Goal: Task Accomplishment & Management: Manage account settings

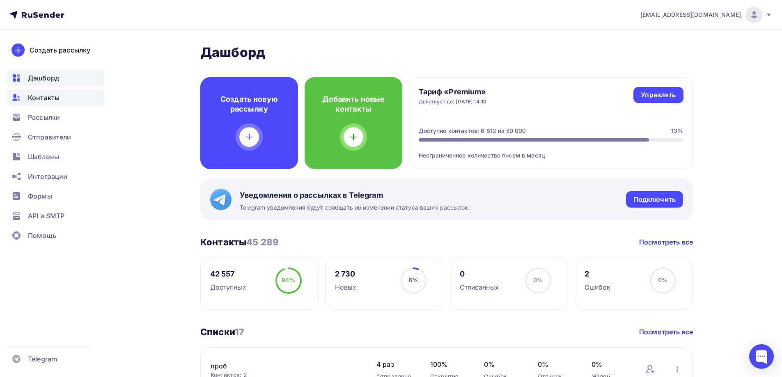
click at [31, 99] on span "Контакты" at bounding box center [44, 98] width 32 height 10
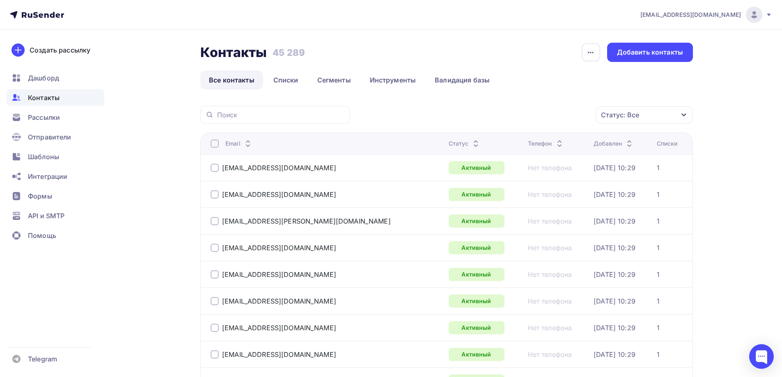
click at [627, 113] on div "Статус: Все" at bounding box center [620, 115] width 38 height 10
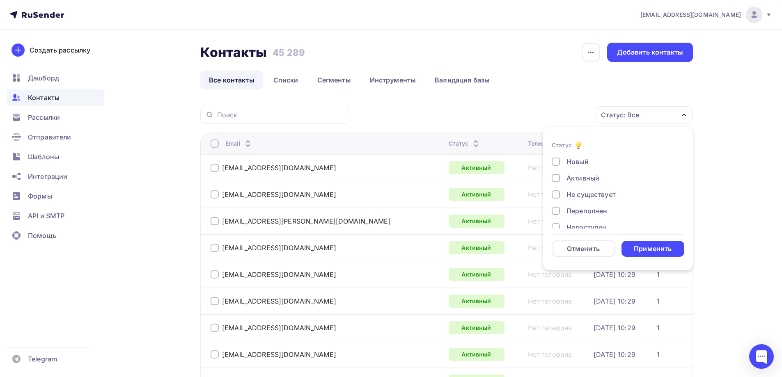
click at [588, 191] on div "Не существует" at bounding box center [590, 195] width 49 height 10
click at [593, 212] on div "Переполнен" at bounding box center [586, 211] width 41 height 10
drag, startPoint x: 588, startPoint y: 188, endPoint x: 584, endPoint y: 196, distance: 8.8
click at [588, 188] on div "Недоступен" at bounding box center [586, 186] width 40 height 10
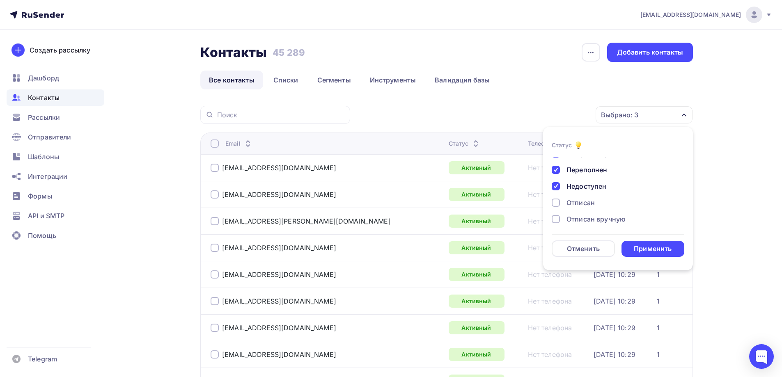
click at [583, 201] on div "Отписан" at bounding box center [580, 203] width 28 height 10
click at [583, 213] on div "Новый Активный Не существует Переполнен Недоступен Отписан Отписан вручную [GEO…" at bounding box center [617, 178] width 133 height 125
click at [586, 216] on div "Отписан вручную" at bounding box center [595, 219] width 59 height 10
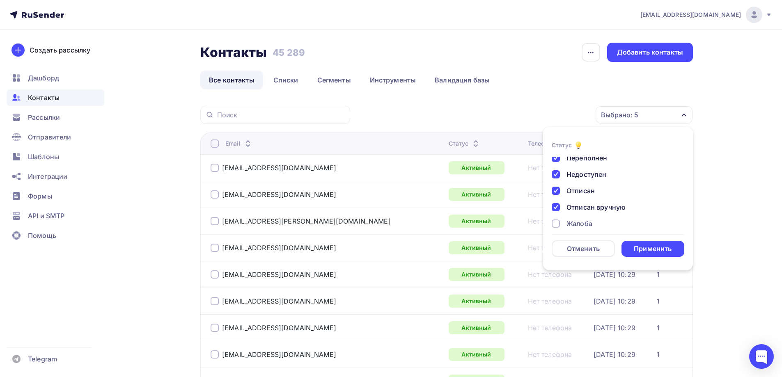
scroll to position [59, 0]
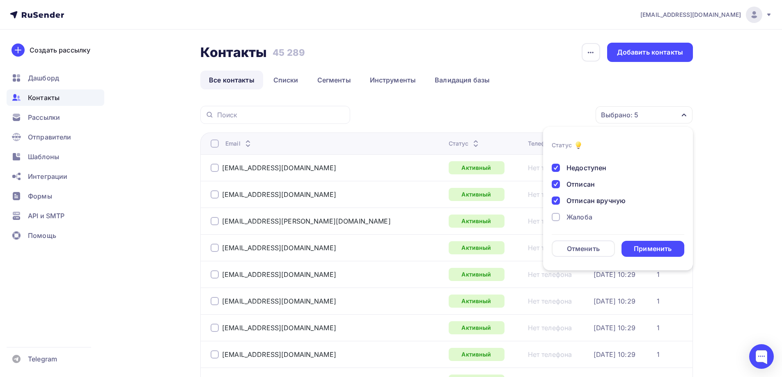
click at [586, 218] on div "Жалоба" at bounding box center [579, 217] width 26 height 10
click at [645, 245] on div "Применить" at bounding box center [653, 248] width 38 height 9
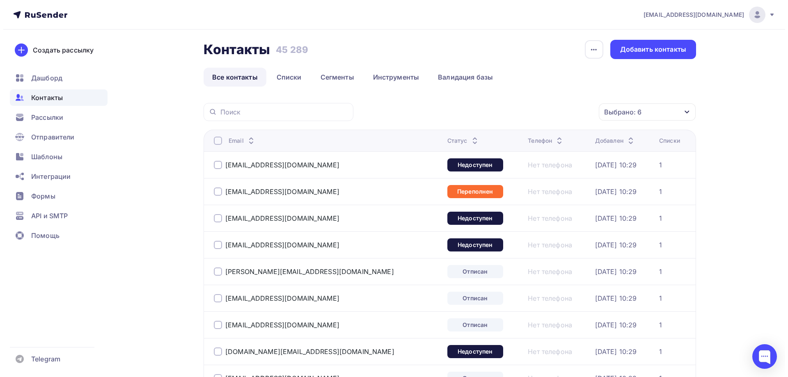
scroll to position [0, 0]
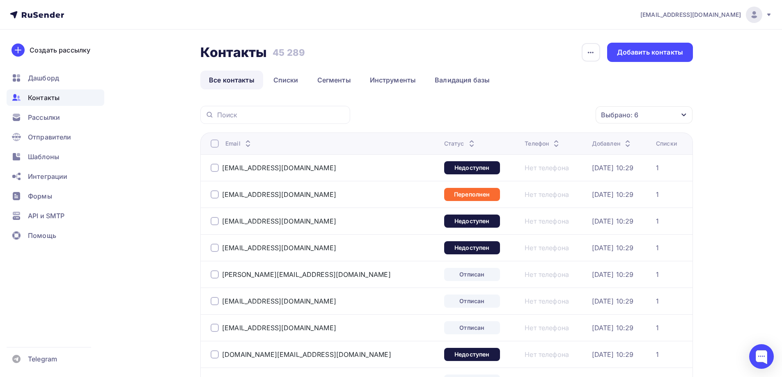
click at [217, 142] on div at bounding box center [214, 144] width 8 height 8
click at [512, 114] on div "Действие" at bounding box center [501, 115] width 32 height 10
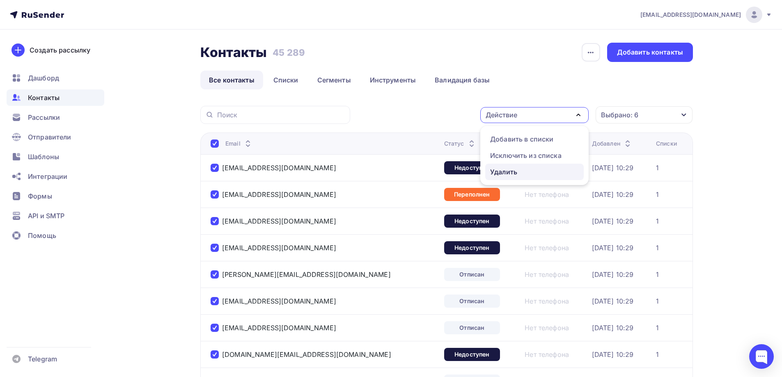
click at [509, 174] on div "Удалить" at bounding box center [503, 172] width 27 height 10
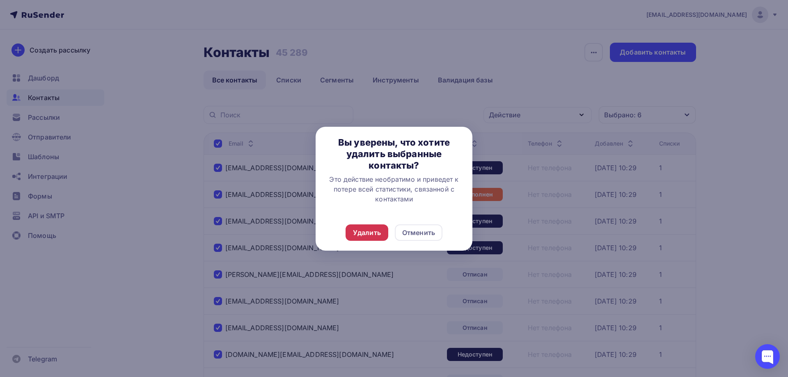
click at [361, 230] on div "Удалить" at bounding box center [367, 233] width 28 height 10
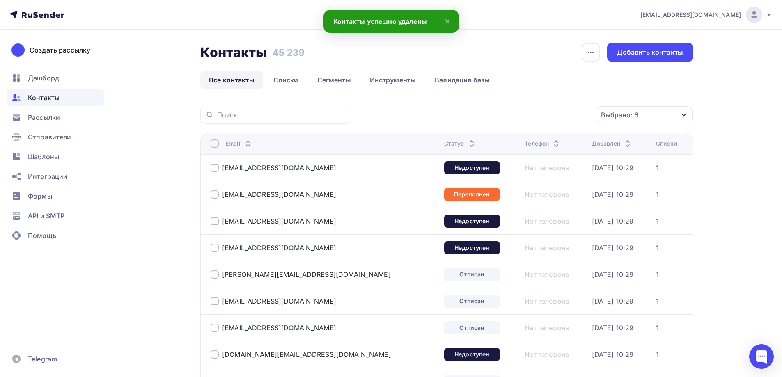
click at [213, 142] on div at bounding box center [214, 144] width 8 height 8
click at [528, 121] on div "Действие" at bounding box center [534, 115] width 108 height 16
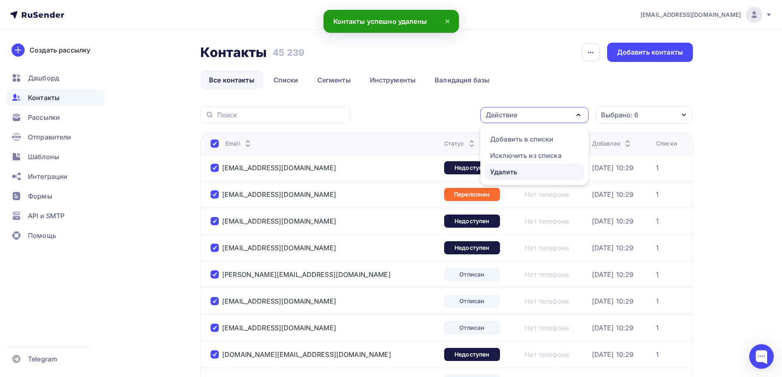
click at [509, 169] on div "Удалить" at bounding box center [503, 172] width 27 height 10
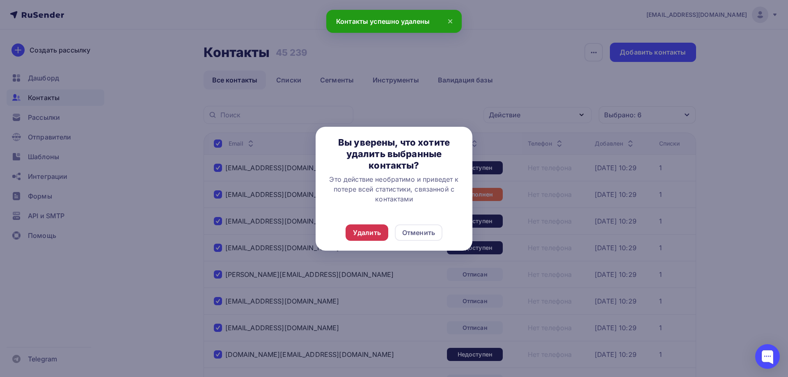
click at [366, 229] on div "Удалить" at bounding box center [367, 233] width 28 height 10
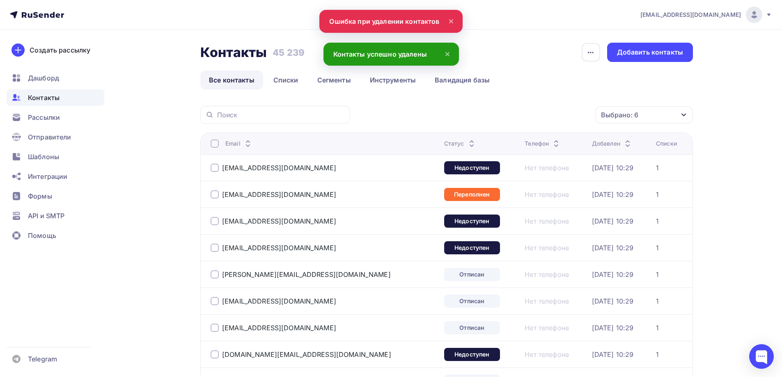
click at [217, 144] on div at bounding box center [214, 144] width 8 height 8
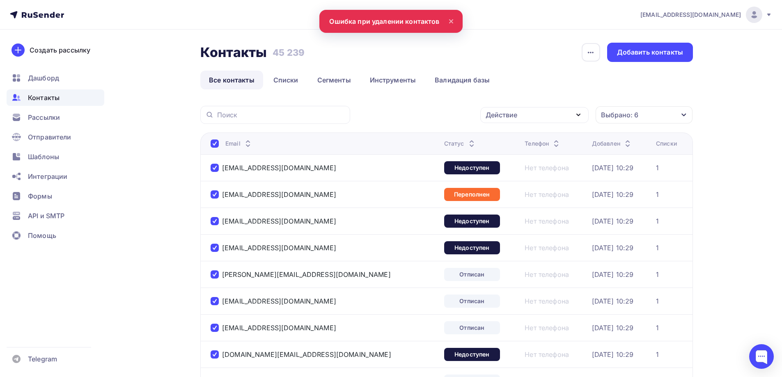
click at [522, 117] on div "Действие" at bounding box center [534, 115] width 108 height 16
click at [529, 171] on div "Удалить" at bounding box center [534, 172] width 89 height 10
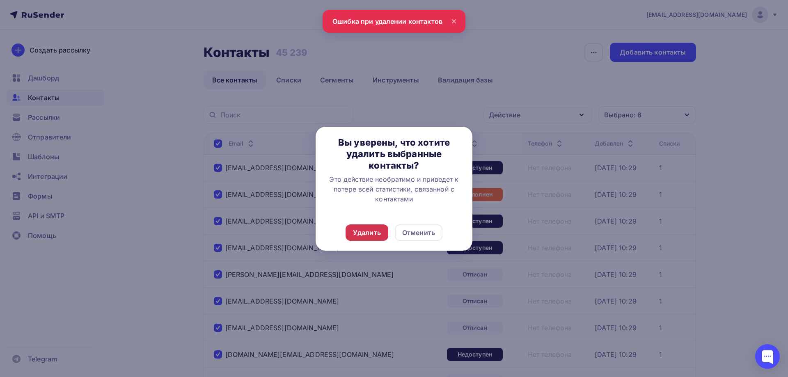
click at [370, 238] on div "Удалить" at bounding box center [366, 232] width 43 height 16
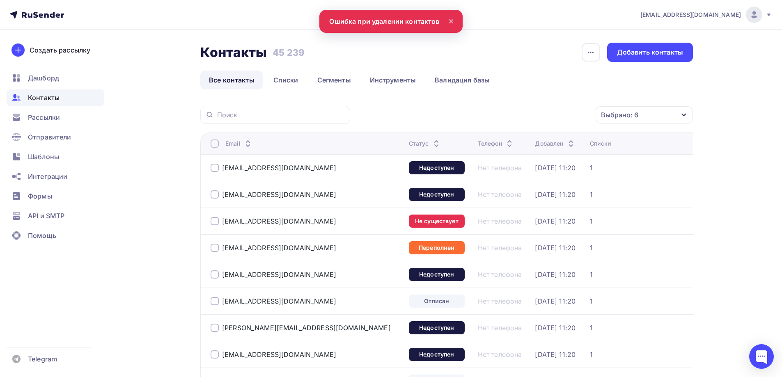
click at [217, 144] on div at bounding box center [214, 144] width 8 height 8
drag, startPoint x: 538, startPoint y: 116, endPoint x: 522, endPoint y: 133, distance: 23.0
click at [537, 116] on div "Действие" at bounding box center [534, 115] width 108 height 16
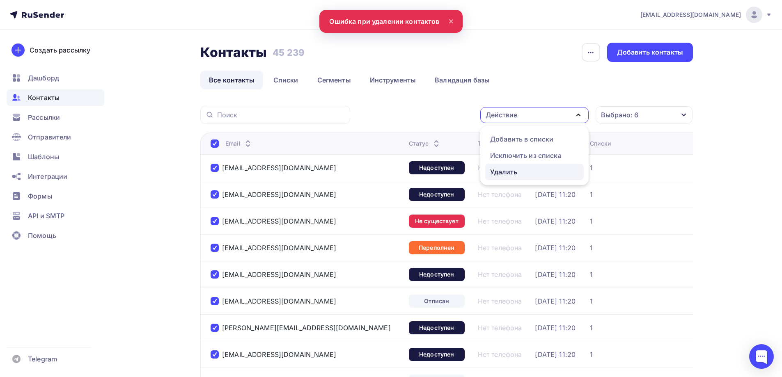
click at [507, 177] on link "Удалить" at bounding box center [534, 172] width 98 height 16
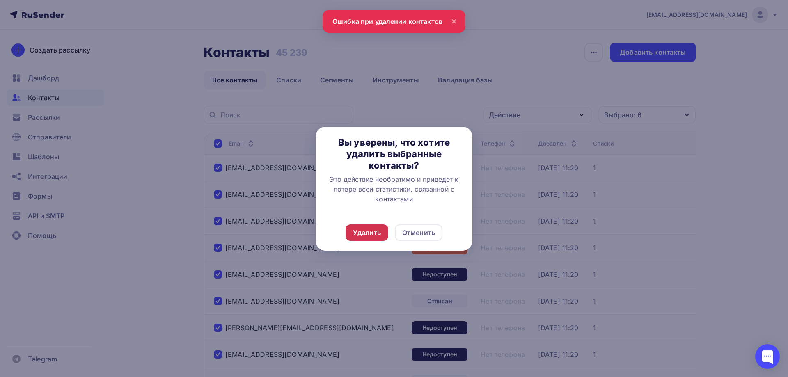
click at [374, 227] on div "Удалить" at bounding box center [366, 232] width 43 height 16
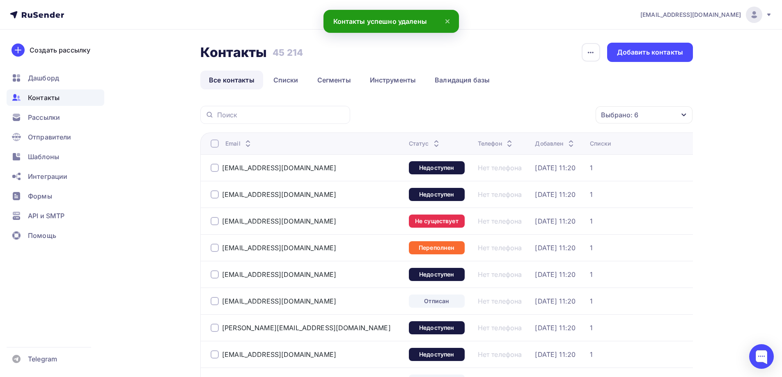
click at [215, 146] on div at bounding box center [214, 144] width 8 height 8
click at [549, 116] on div "Действие" at bounding box center [534, 115] width 108 height 16
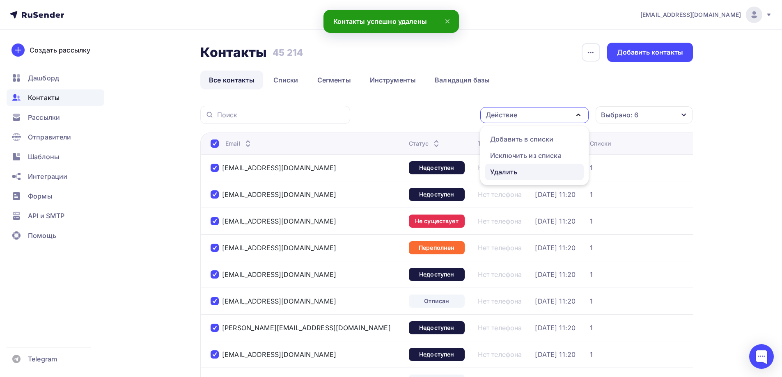
click at [527, 169] on div "Удалить" at bounding box center [534, 172] width 89 height 10
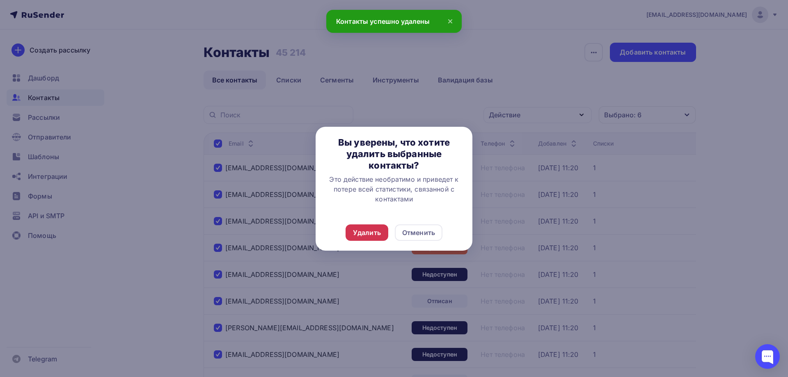
click at [364, 234] on div "Удалить" at bounding box center [367, 233] width 28 height 10
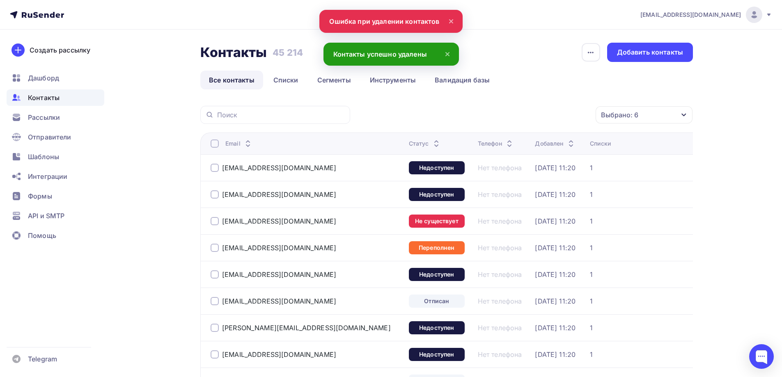
click at [215, 144] on div at bounding box center [214, 144] width 8 height 8
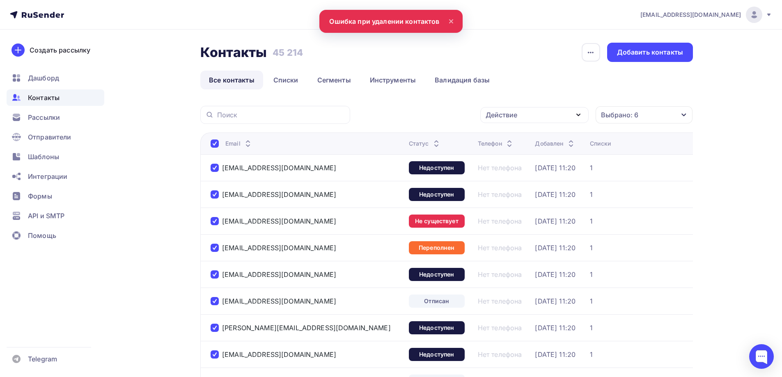
drag, startPoint x: 560, startPoint y: 110, endPoint x: 554, endPoint y: 117, distance: 9.1
click at [560, 110] on div "Действие" at bounding box center [534, 115] width 108 height 16
click at [525, 175] on div "Удалить" at bounding box center [534, 172] width 89 height 10
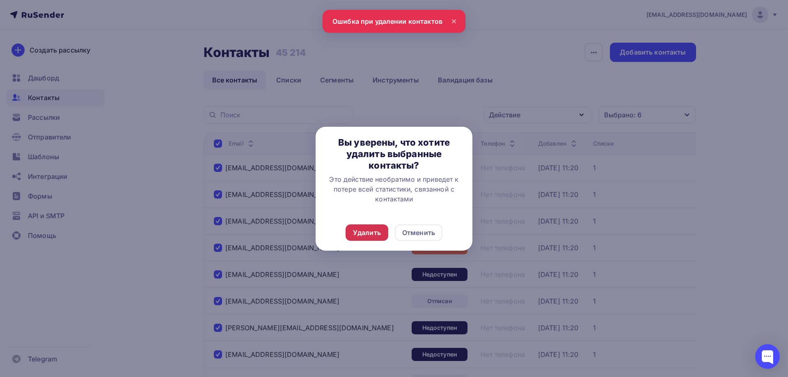
click at [346, 236] on div "Удалить Отменить" at bounding box center [394, 233] width 157 height 36
click at [351, 236] on div "Удалить" at bounding box center [366, 232] width 43 height 16
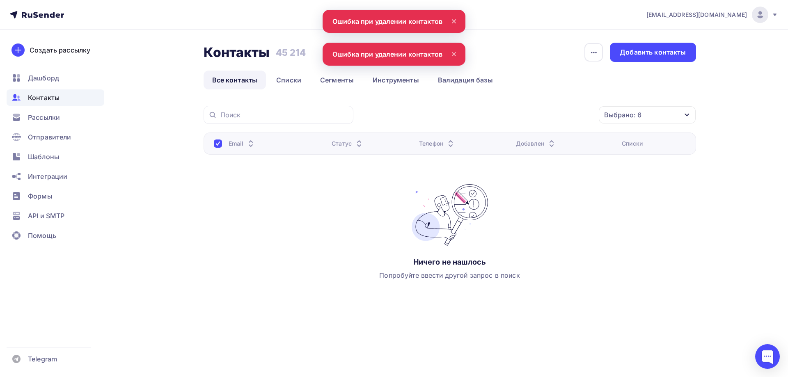
click at [51, 103] on div "Контакты" at bounding box center [56, 97] width 98 height 16
